Goal: Task Accomplishment & Management: Manage account settings

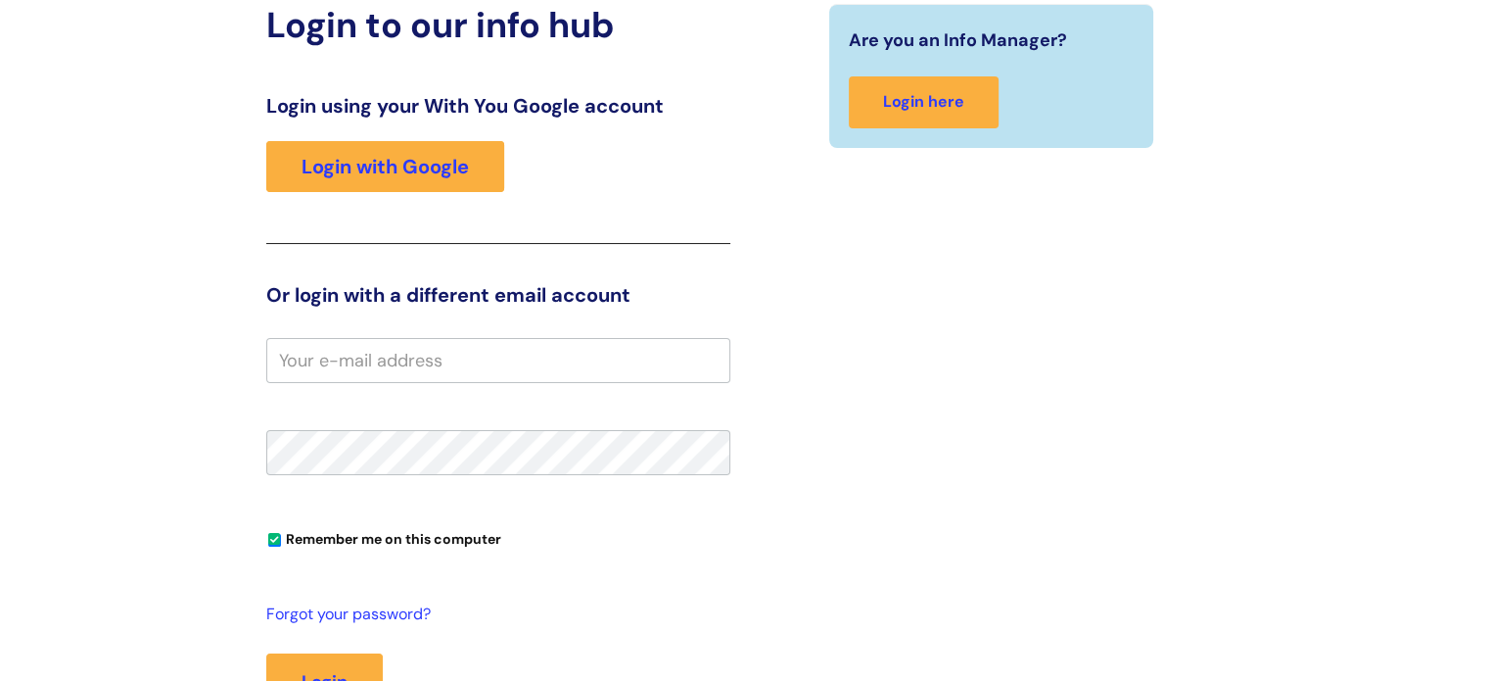
scroll to position [258, 0]
type input "[PERSON_NAME]"
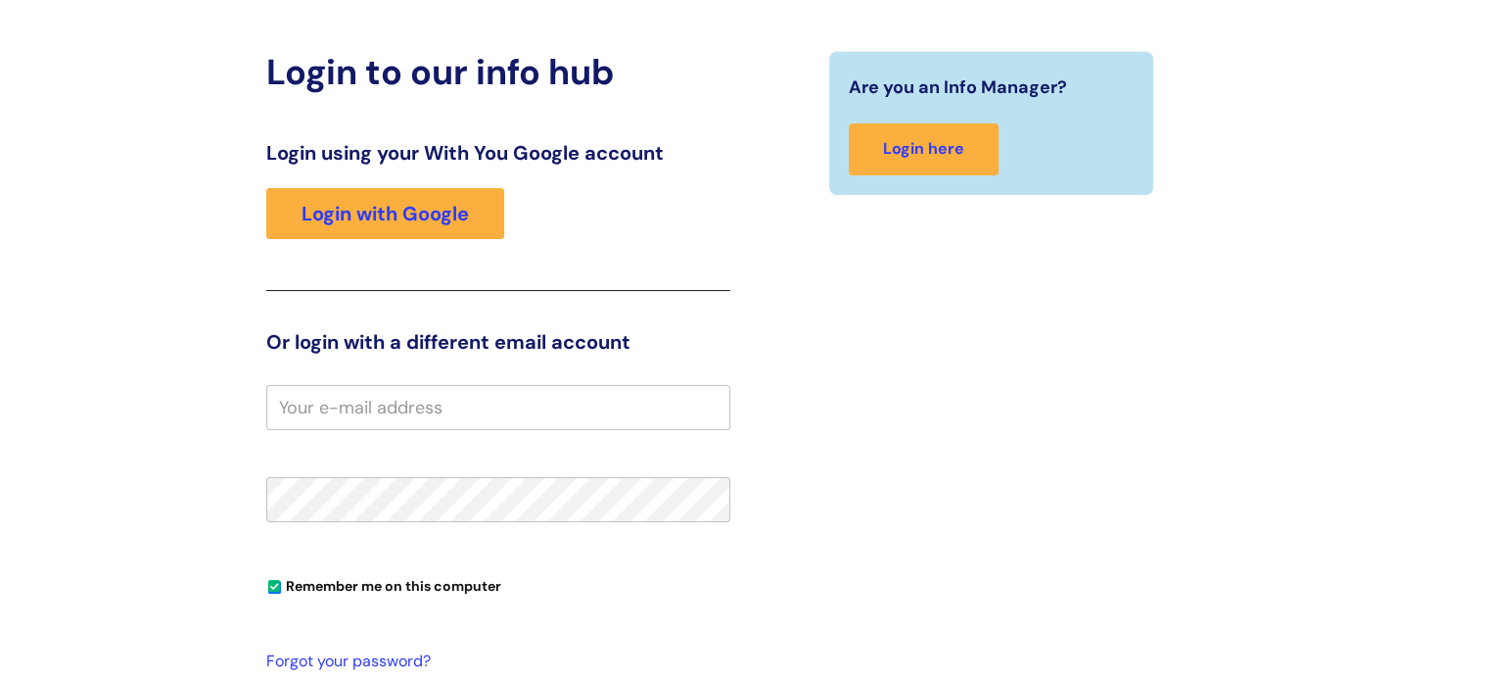
scroll to position [219, 0]
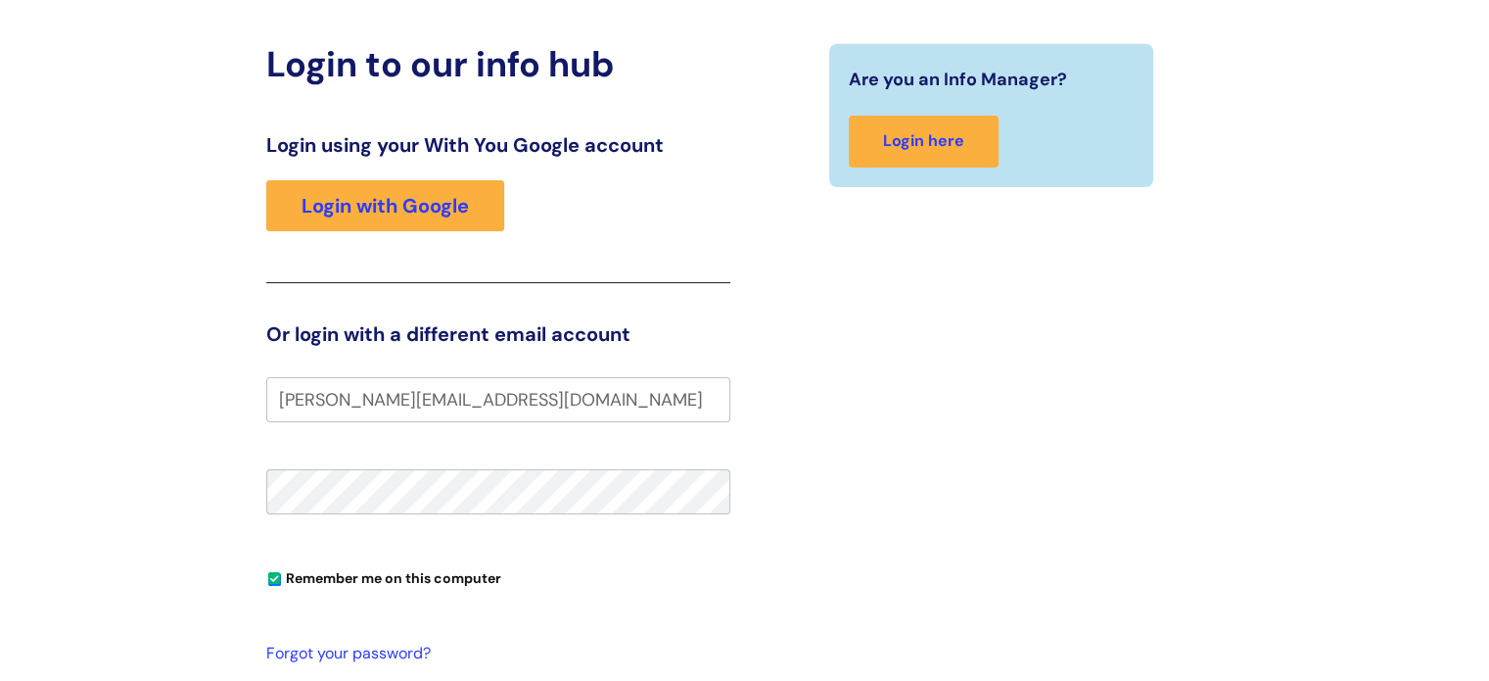
type input "[PERSON_NAME][EMAIL_ADDRESS][DOMAIN_NAME]"
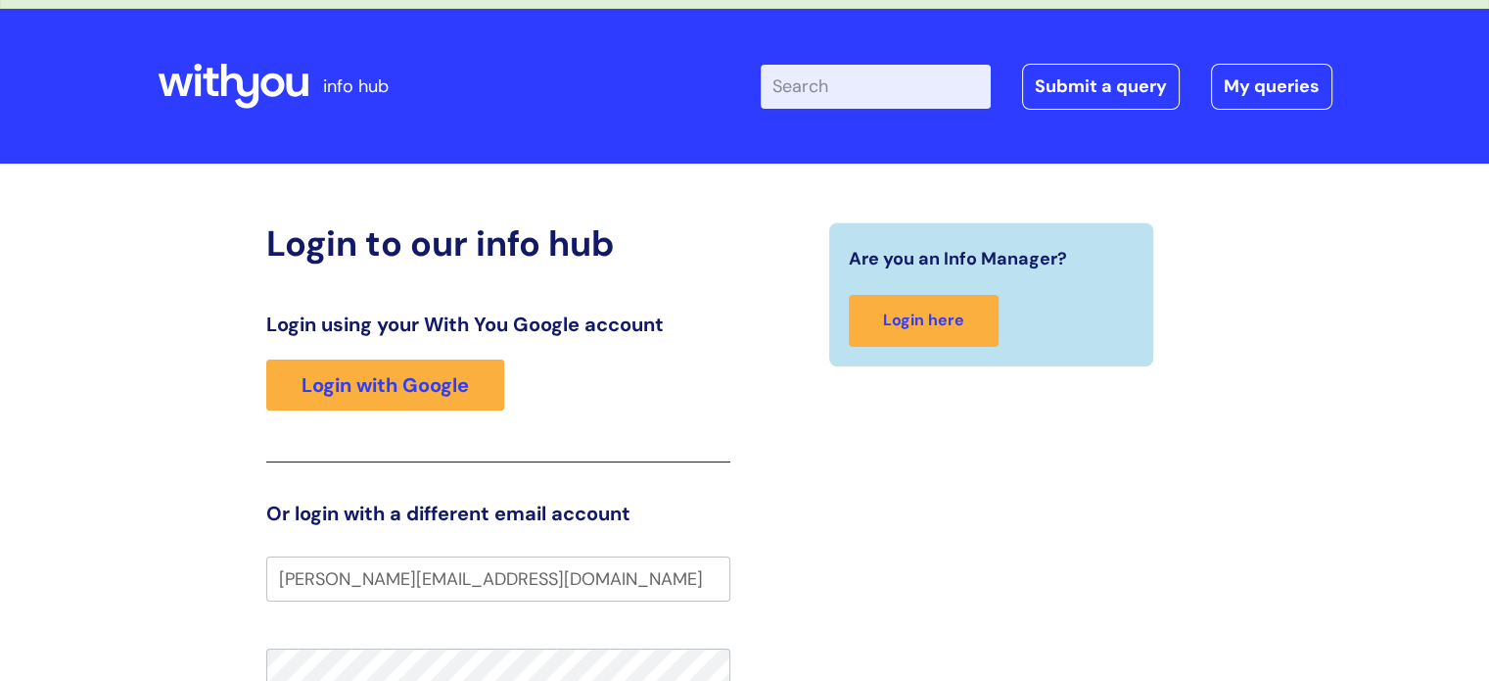
scroll to position [440, 0]
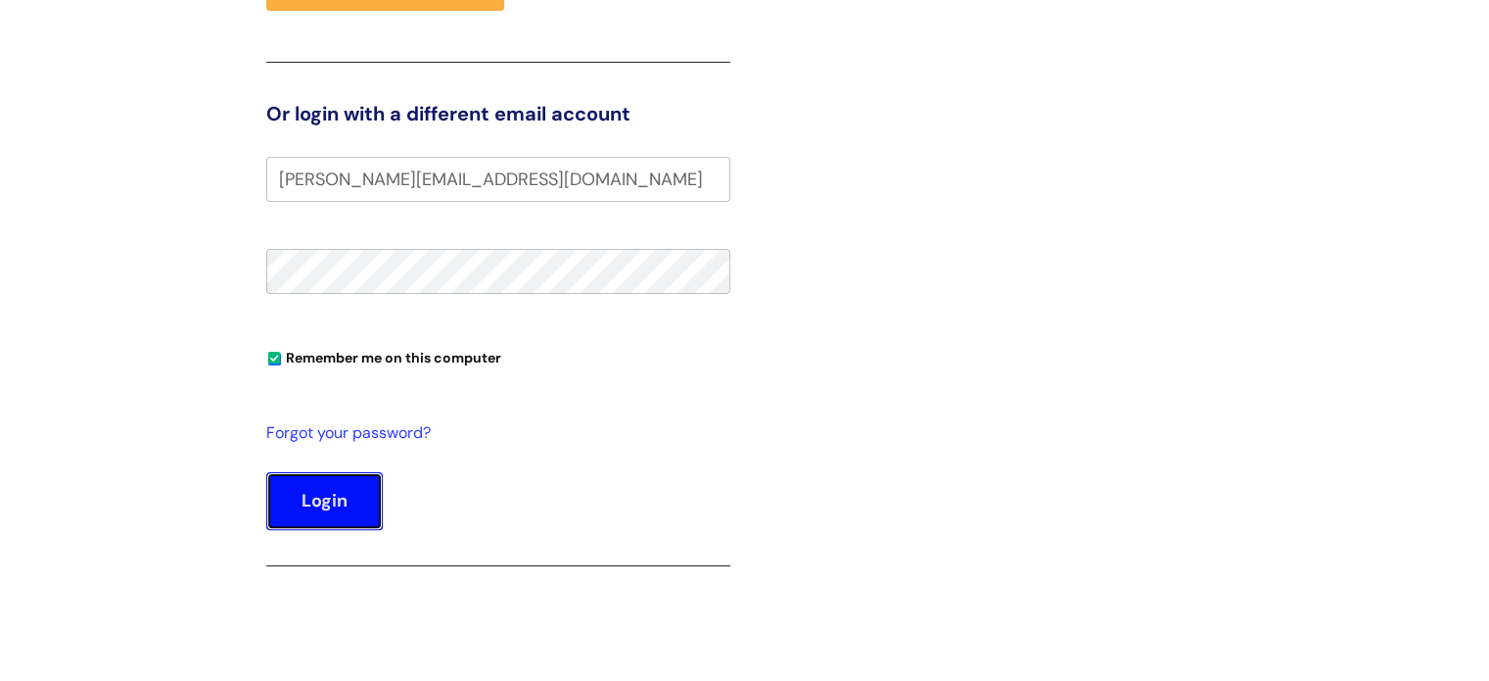
click at [342, 519] on button "Login" at bounding box center [324, 500] width 117 height 57
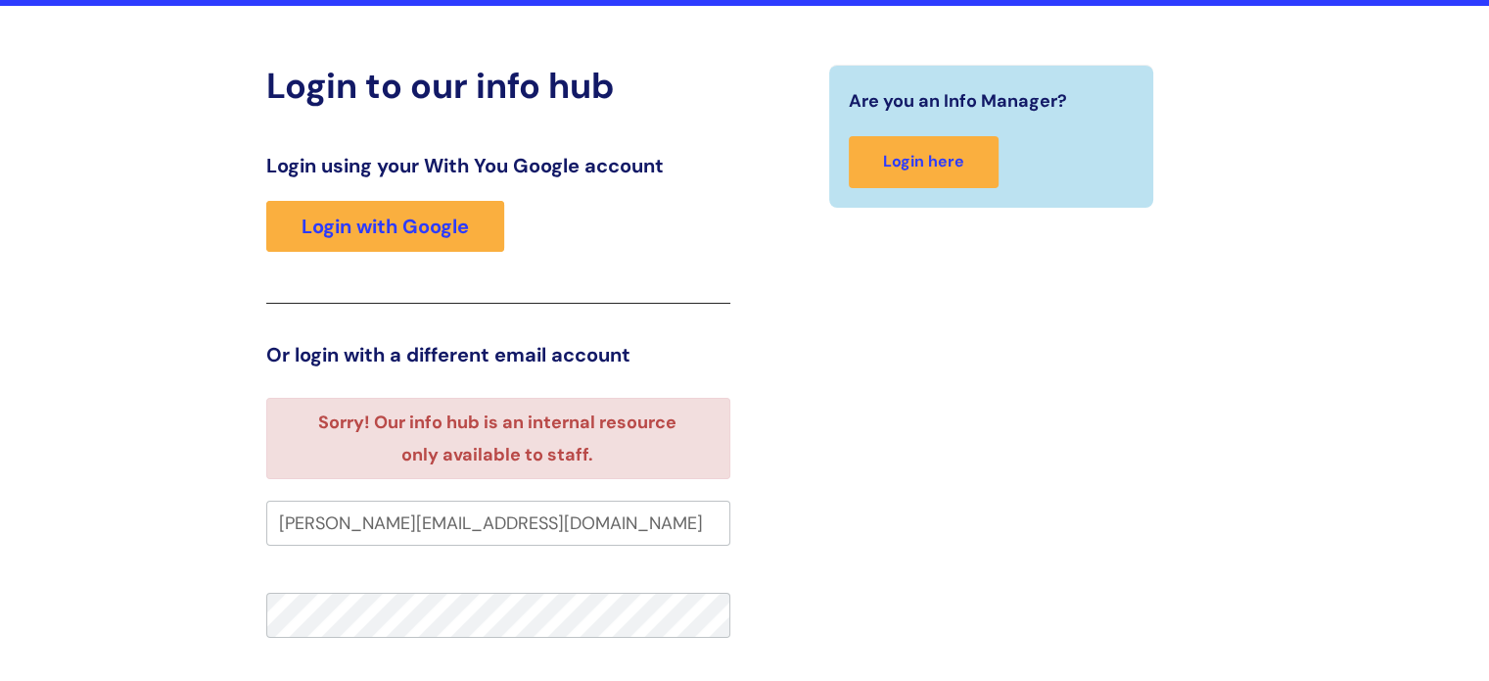
scroll to position [149, 0]
click at [634, 534] on input "[PERSON_NAME][EMAIL_ADDRESS][DOMAIN_NAME]" at bounding box center [498, 522] width 464 height 45
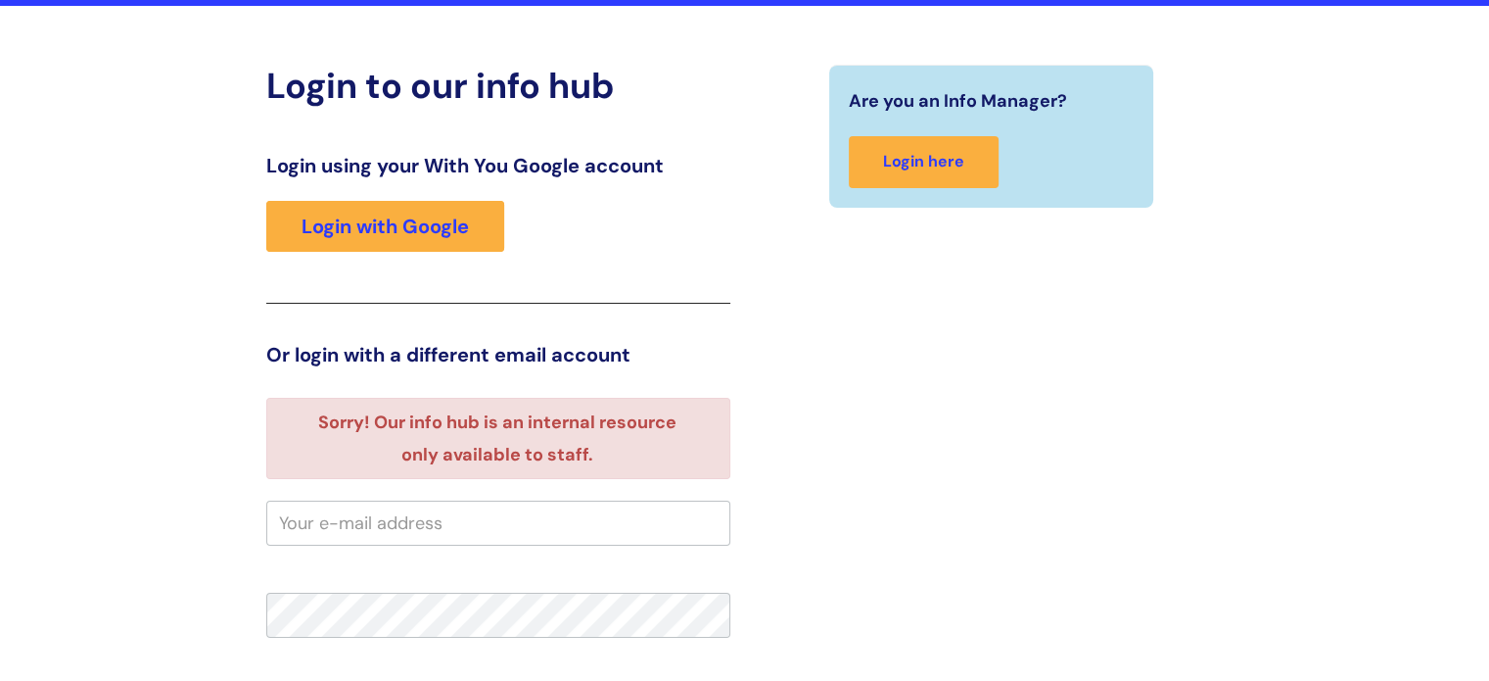
scroll to position [0, 0]
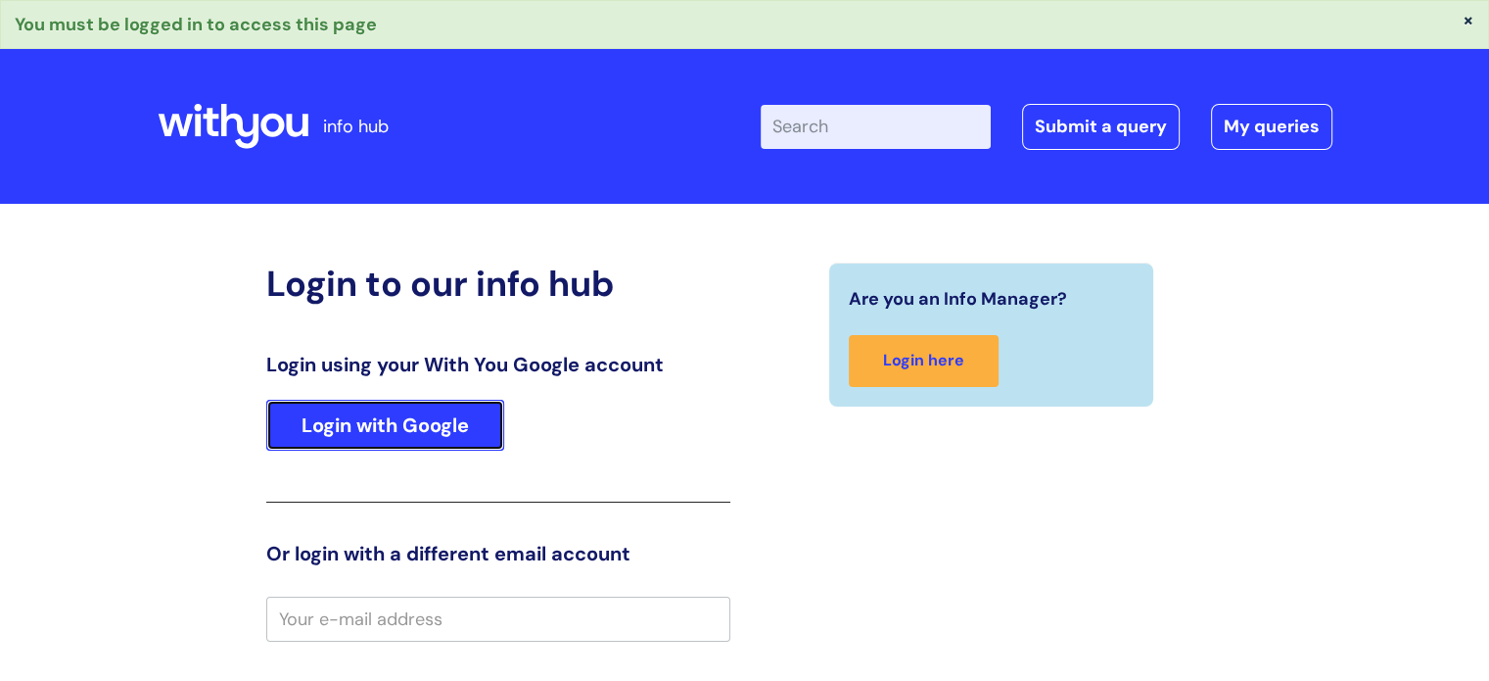
click at [435, 435] on link "Login with Google" at bounding box center [385, 425] width 238 height 51
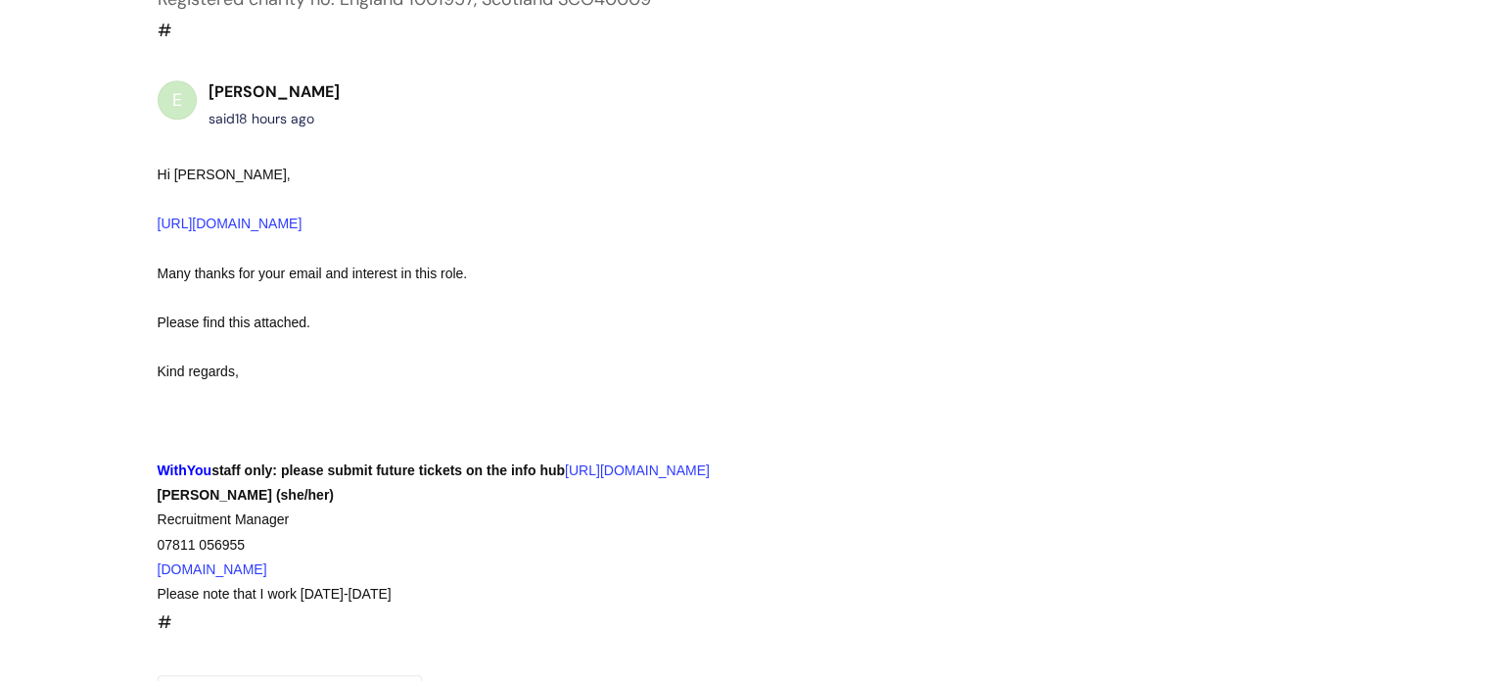
scroll to position [1911, 0]
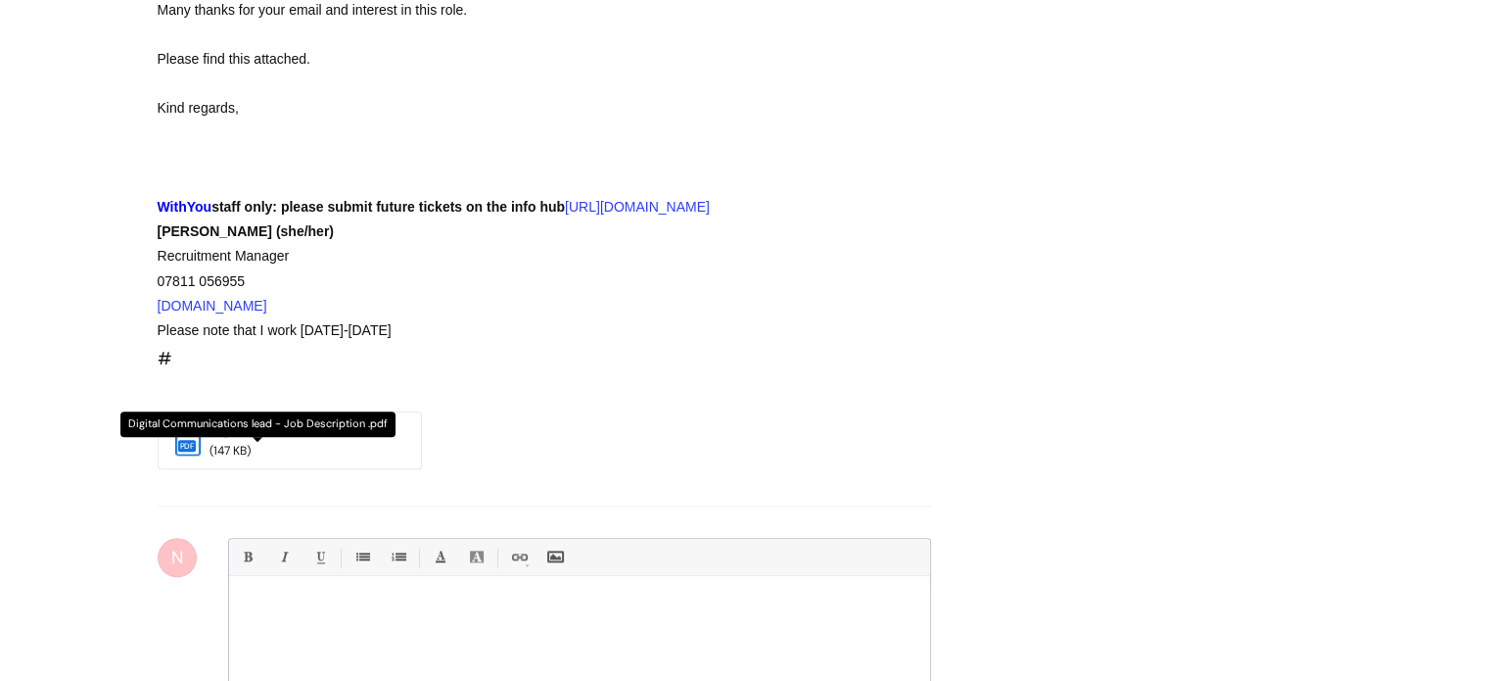
click at [277, 422] on link "Digital Comm..." at bounding box center [256, 429] width 93 height 18
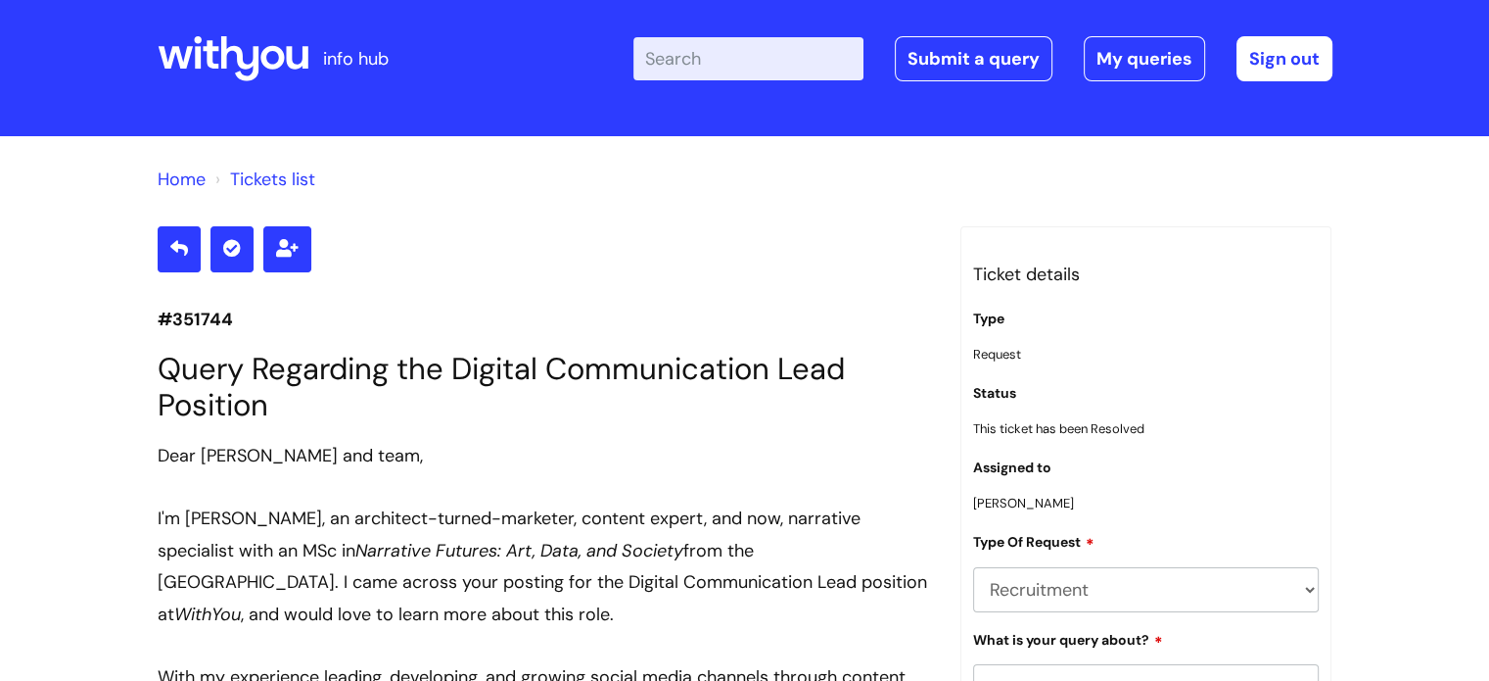
scroll to position [0, 0]
